Goal: Find specific page/section: Find specific page/section

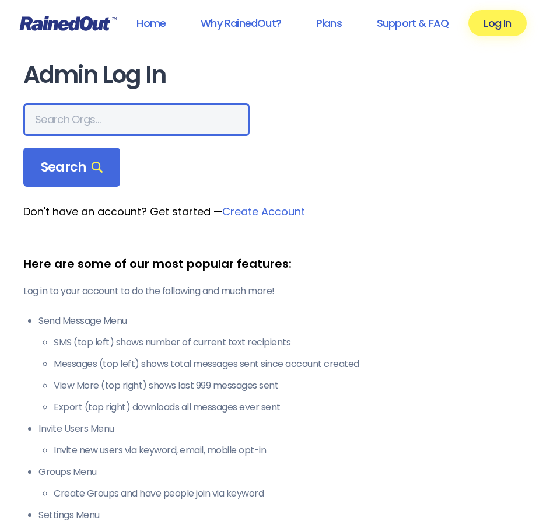
click at [114, 130] on input "text" at bounding box center [136, 119] width 226 height 33
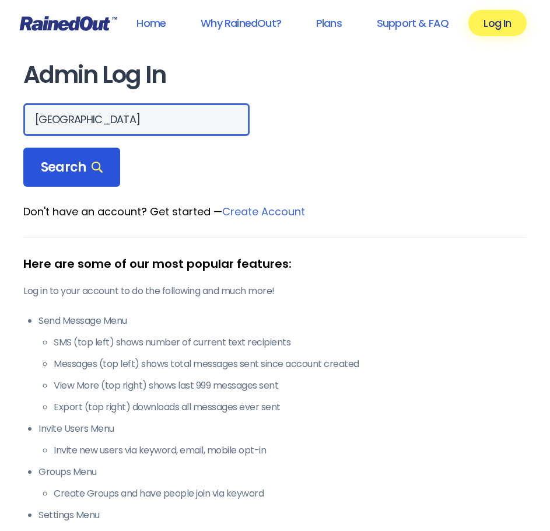
type input "[GEOGRAPHIC_DATA]"
click at [114, 169] on div "Search" at bounding box center [71, 168] width 97 height 40
click at [108, 169] on div "Search" at bounding box center [71, 168] width 97 height 40
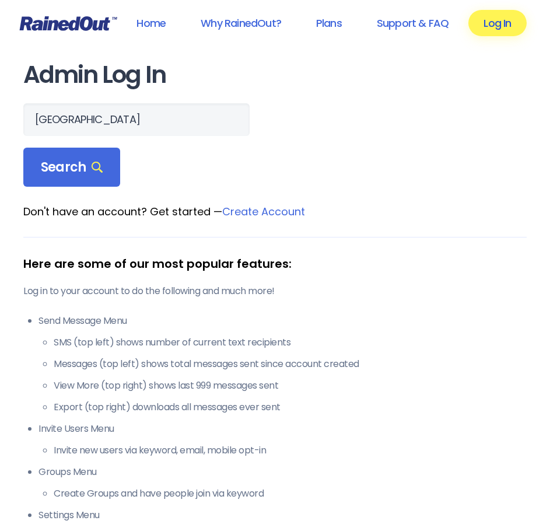
click at [493, 26] on link "Log In" at bounding box center [497, 23] width 58 height 26
click at [495, 27] on link "Log In" at bounding box center [497, 23] width 58 height 26
click at [503, 25] on link "Log In" at bounding box center [497, 23] width 58 height 26
click at [490, 33] on link "Log In" at bounding box center [497, 23] width 58 height 26
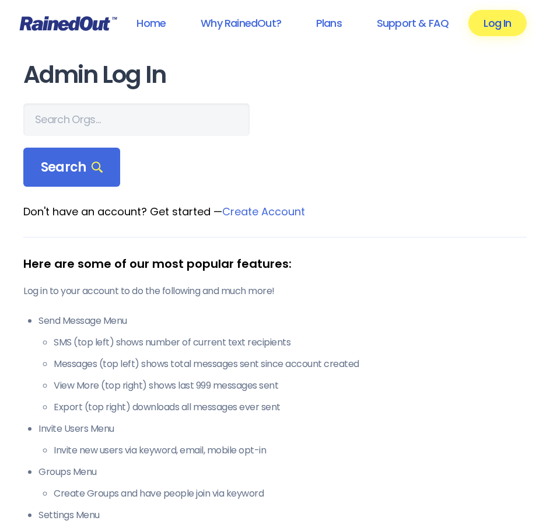
click at [490, 33] on link "Log In" at bounding box center [497, 23] width 58 height 26
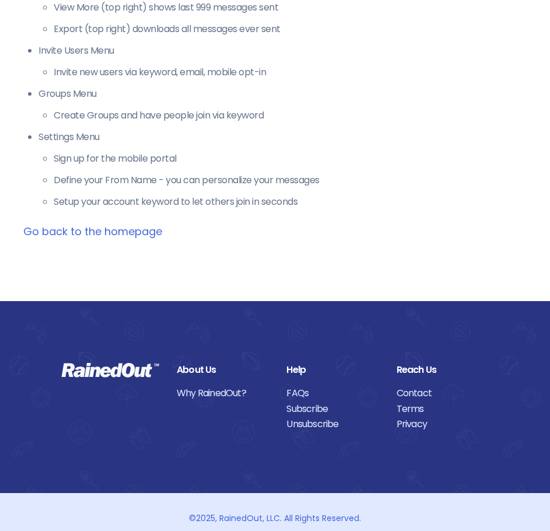
scroll to position [390, 0]
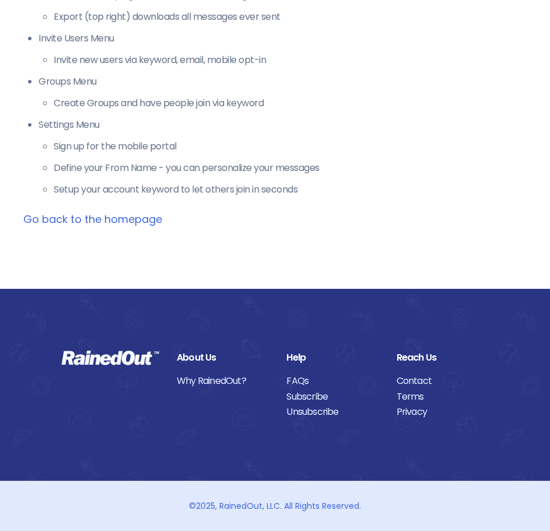
click at [125, 215] on link "Go back to the homepage" at bounding box center [92, 219] width 139 height 15
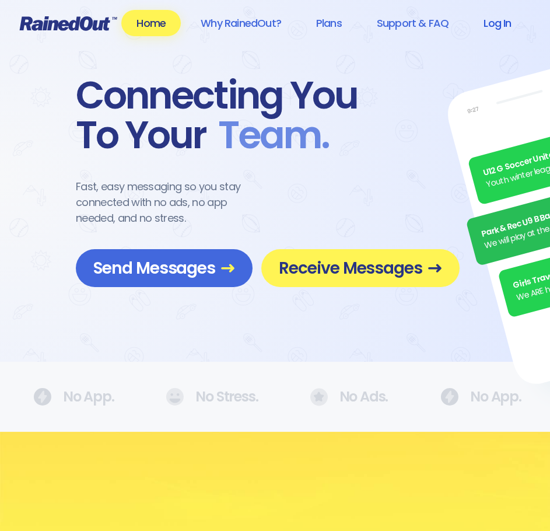
click at [493, 23] on link "Log In" at bounding box center [497, 23] width 58 height 26
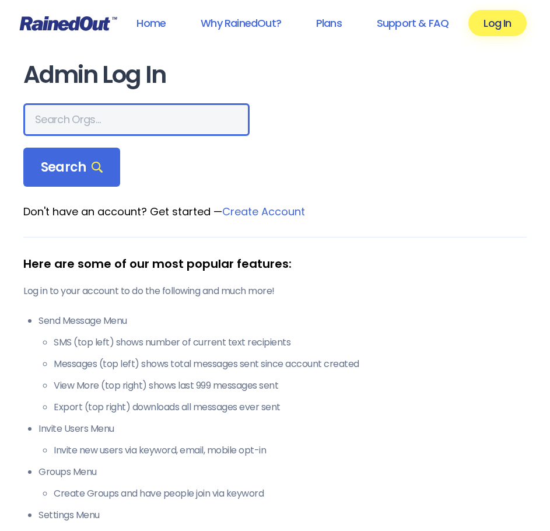
click at [113, 126] on input "text" at bounding box center [136, 119] width 226 height 33
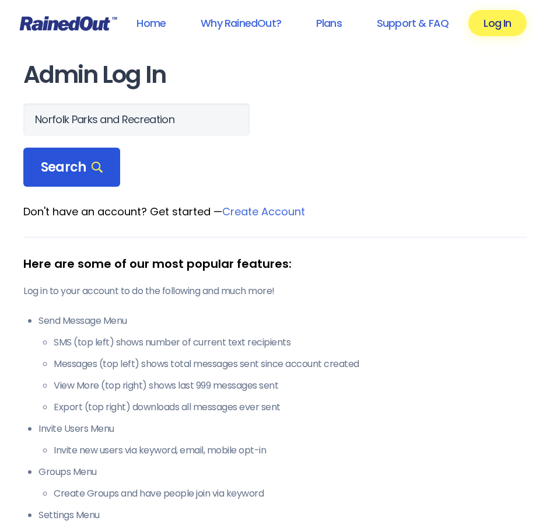
click at [99, 166] on icon at bounding box center [97, 167] width 11 height 11
click at [89, 172] on span "Search" at bounding box center [72, 167] width 62 height 16
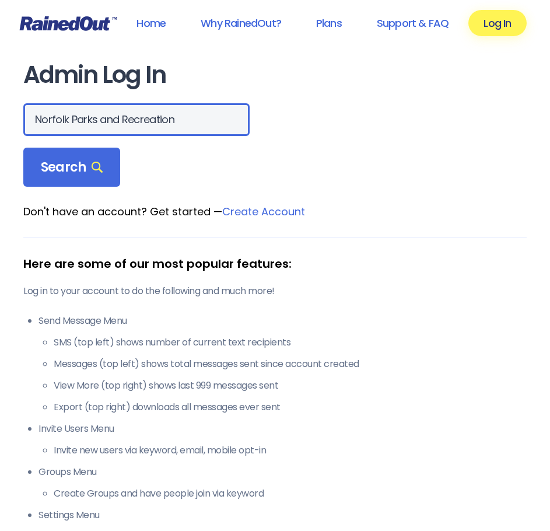
click at [160, 121] on input "Norfolk Parks and Recreation" at bounding box center [136, 119] width 226 height 33
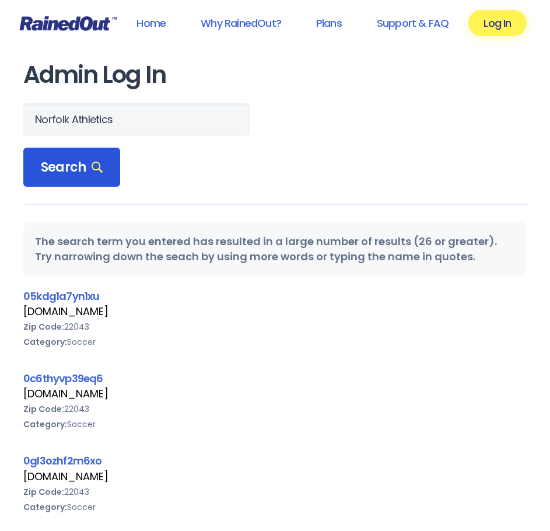
click at [72, 178] on div "Search" at bounding box center [71, 168] width 97 height 40
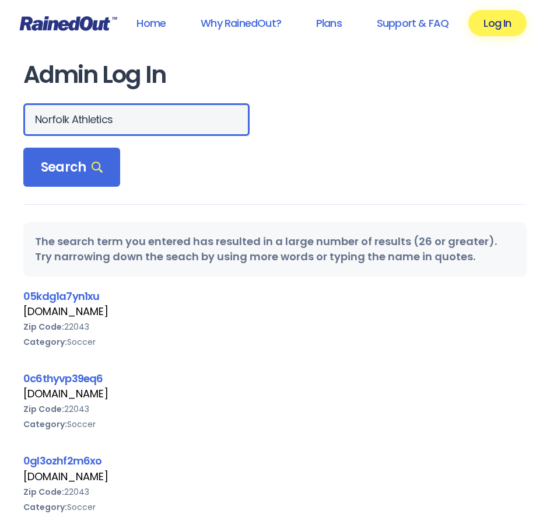
click at [117, 128] on input "Norfolk Athletics" at bounding box center [136, 119] width 226 height 33
type input "[GEOGRAPHIC_DATA]"
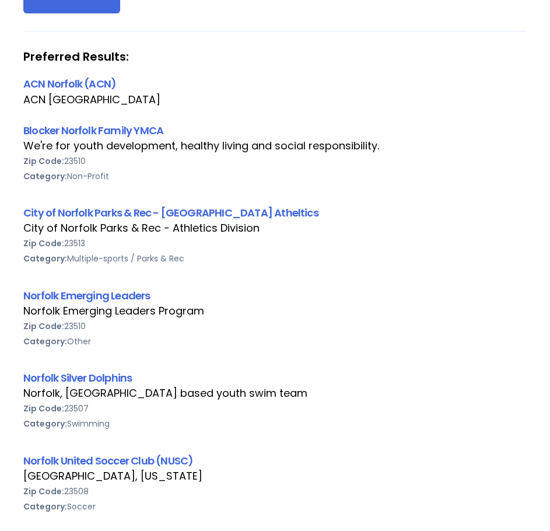
scroll to position [175, 0]
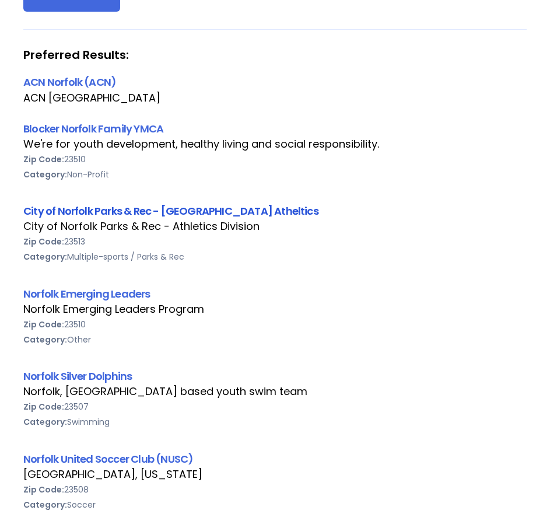
click at [104, 211] on link "City of Norfolk Parks & Rec - Norfolk Atheltics" at bounding box center [170, 211] width 295 height 15
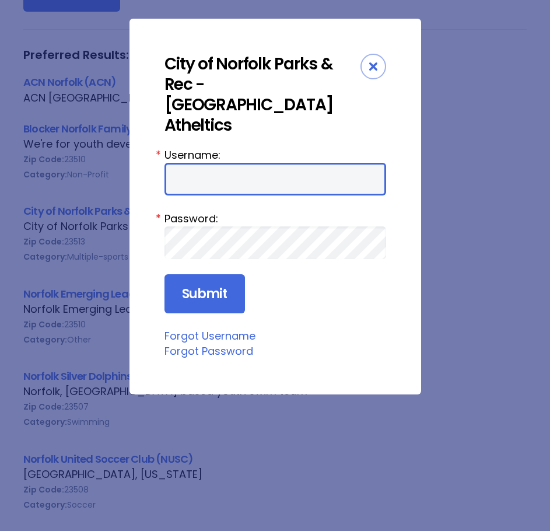
click at [216, 163] on input "Username:" at bounding box center [275, 179] width 222 height 33
type input "P"
type input "parksandrecathletics"
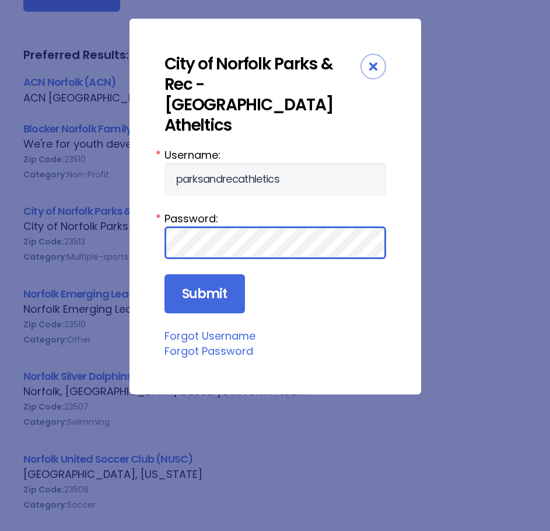
click at [164, 274] on input "Submit" at bounding box center [204, 294] width 80 height 40
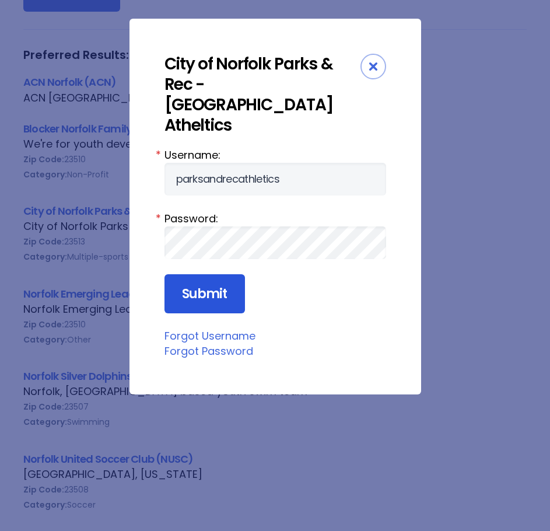
click at [225, 274] on input "Submit" at bounding box center [204, 294] width 80 height 40
